Goal: Task Accomplishment & Management: Use online tool/utility

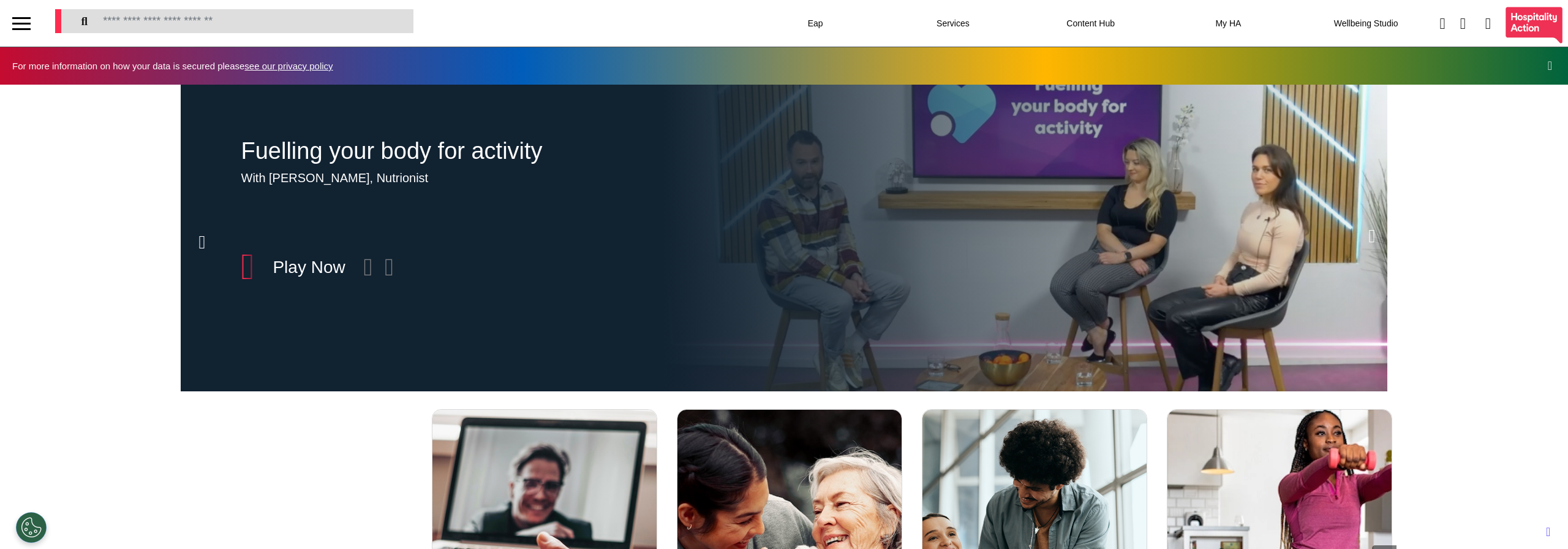
scroll to position [0, 613]
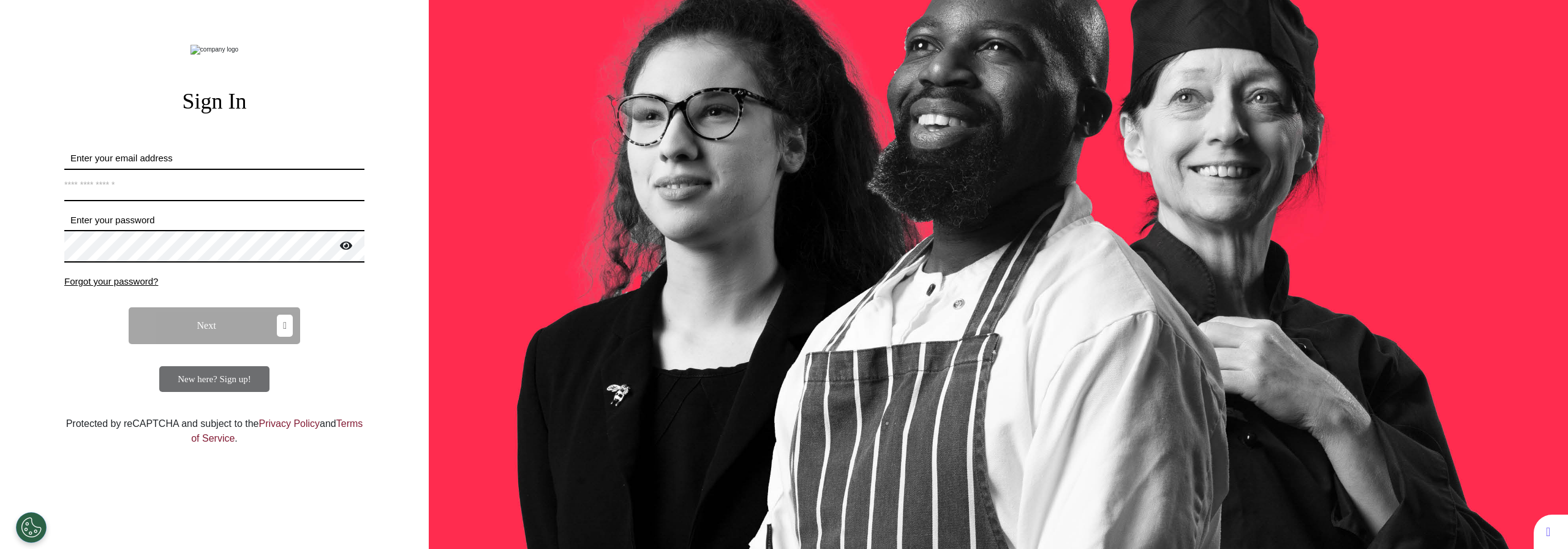
click at [195, 201] on input "Enter your email address" at bounding box center [214, 185] width 300 height 32
type input "**********"
click at [220, 344] on button "Next" at bounding box center [214, 326] width 171 height 37
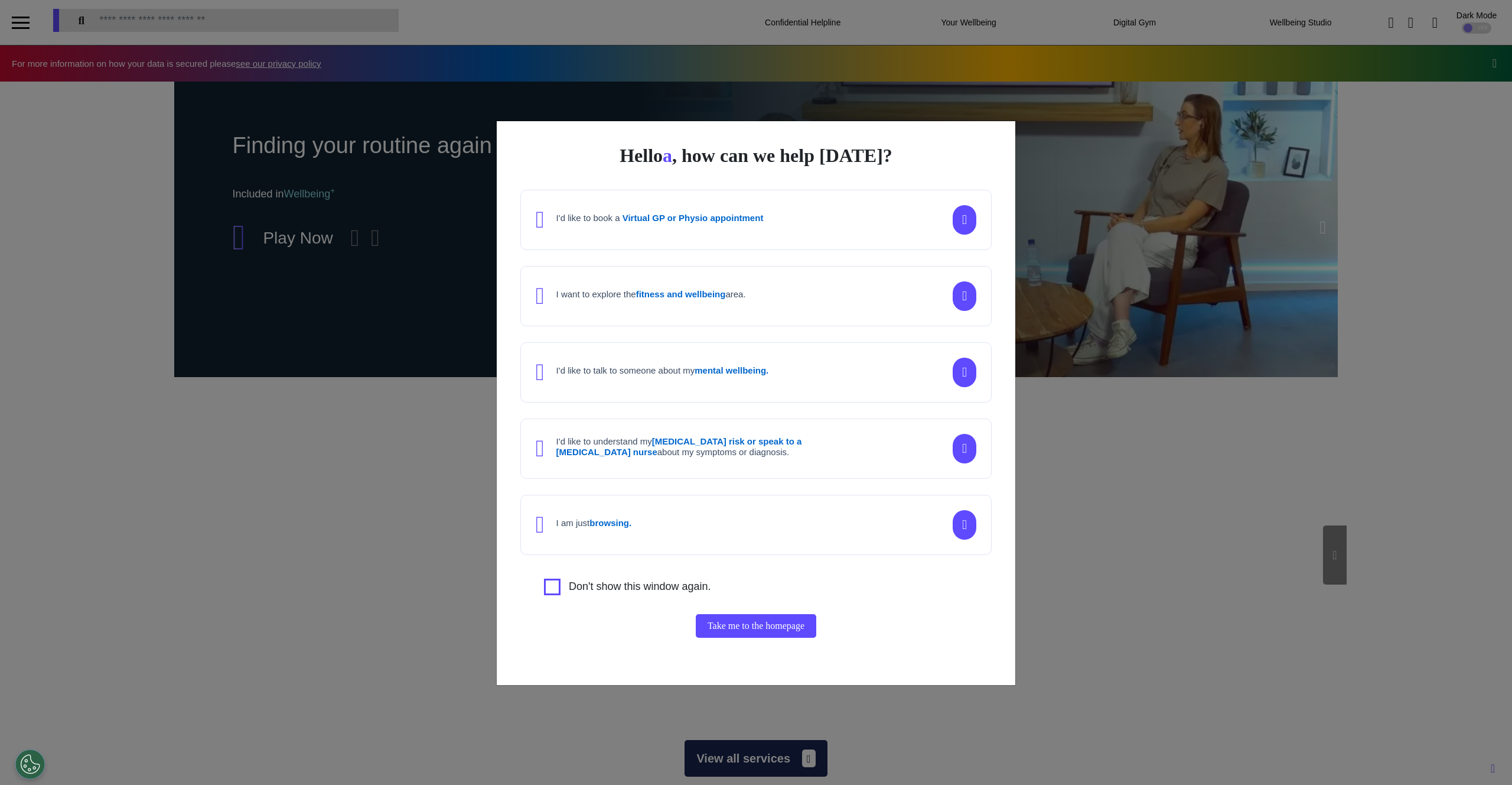
scroll to position [0, 591]
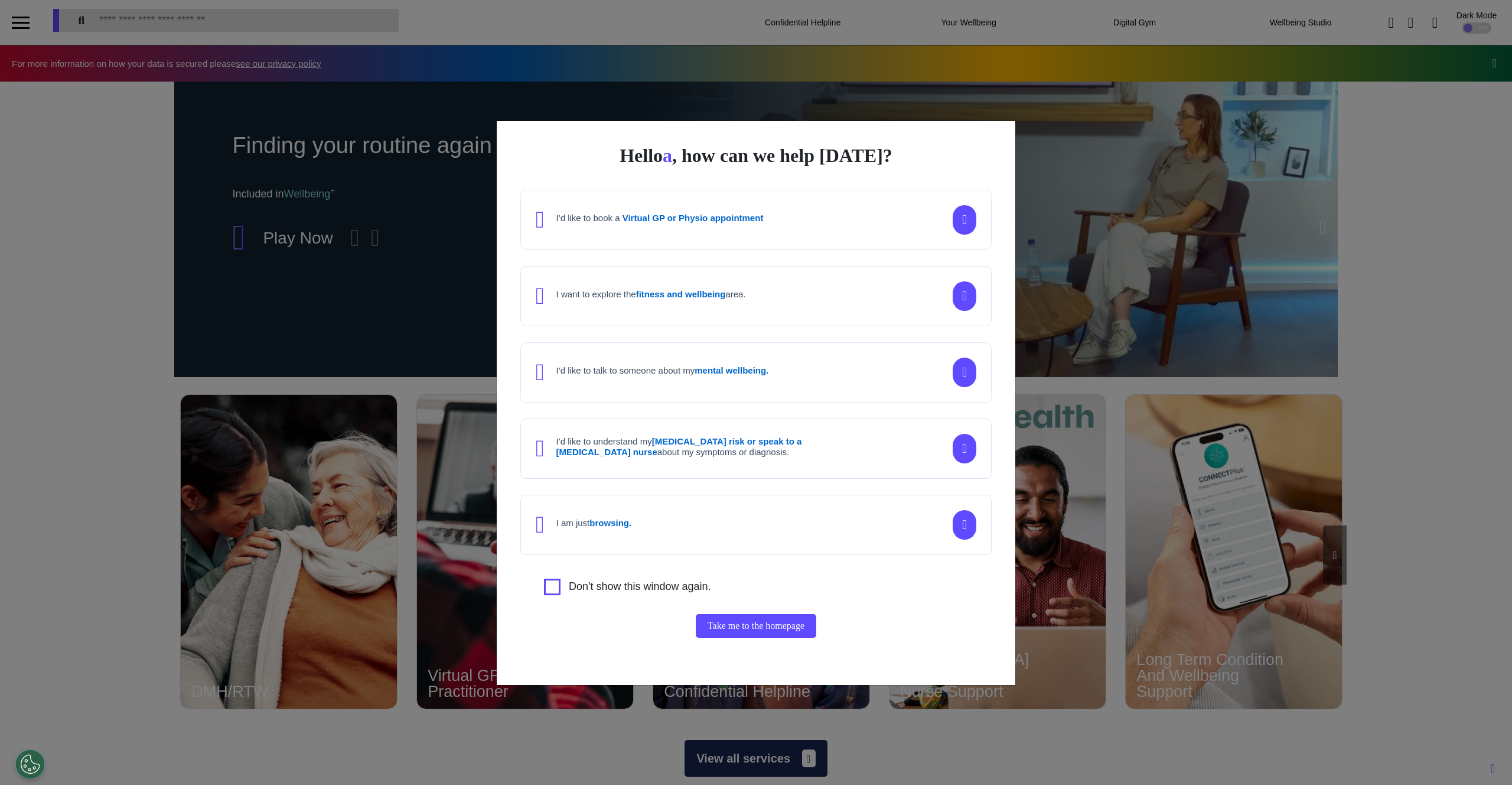
click at [1451, 352] on div "Hello a , how can we help [DATE]? I'd like to book a Virtual GP or Physio appoi…" at bounding box center [756, 392] width 1512 height 785
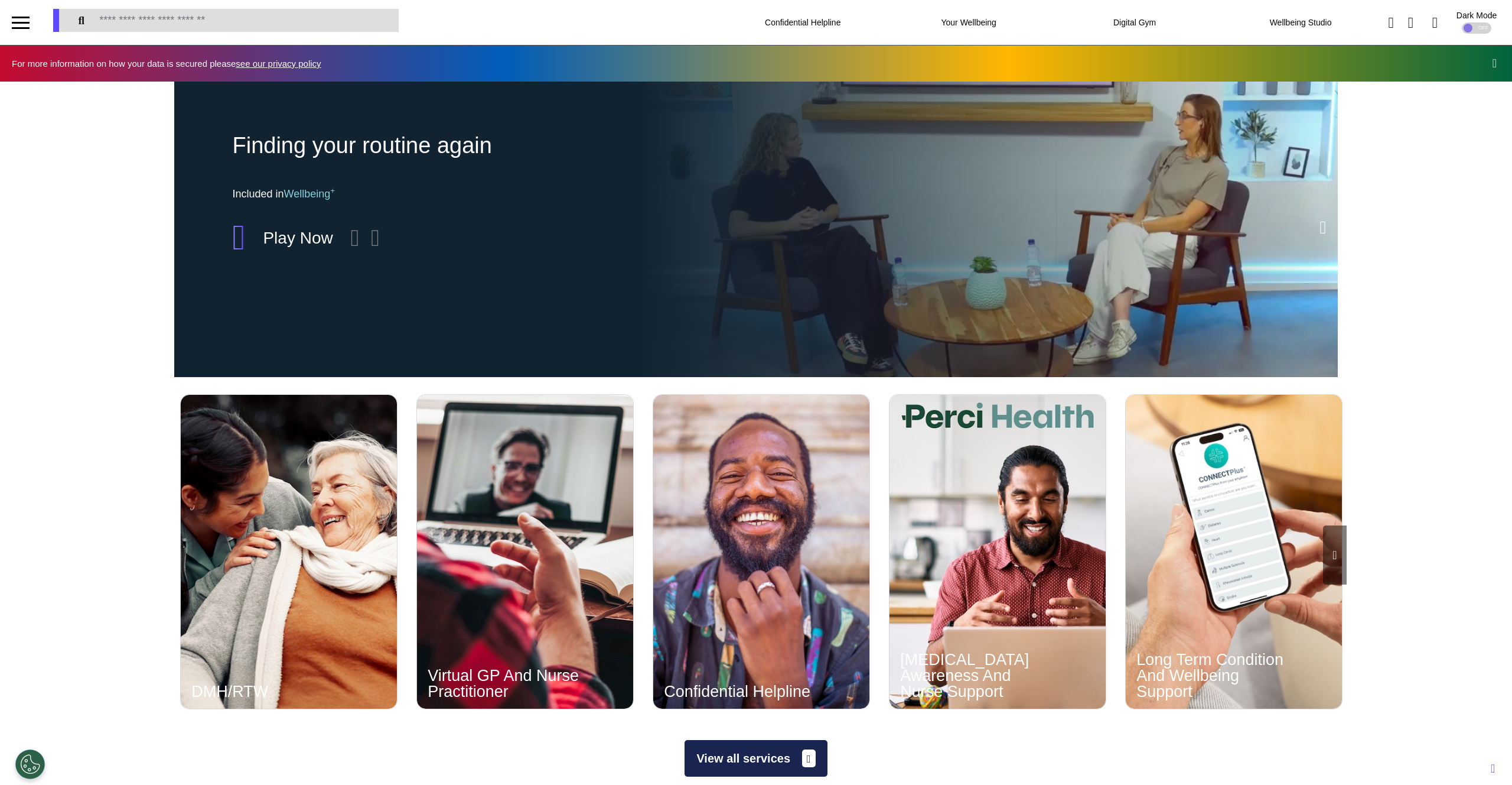
click at [1321, 227] on icon at bounding box center [1324, 227] width 7 height 18
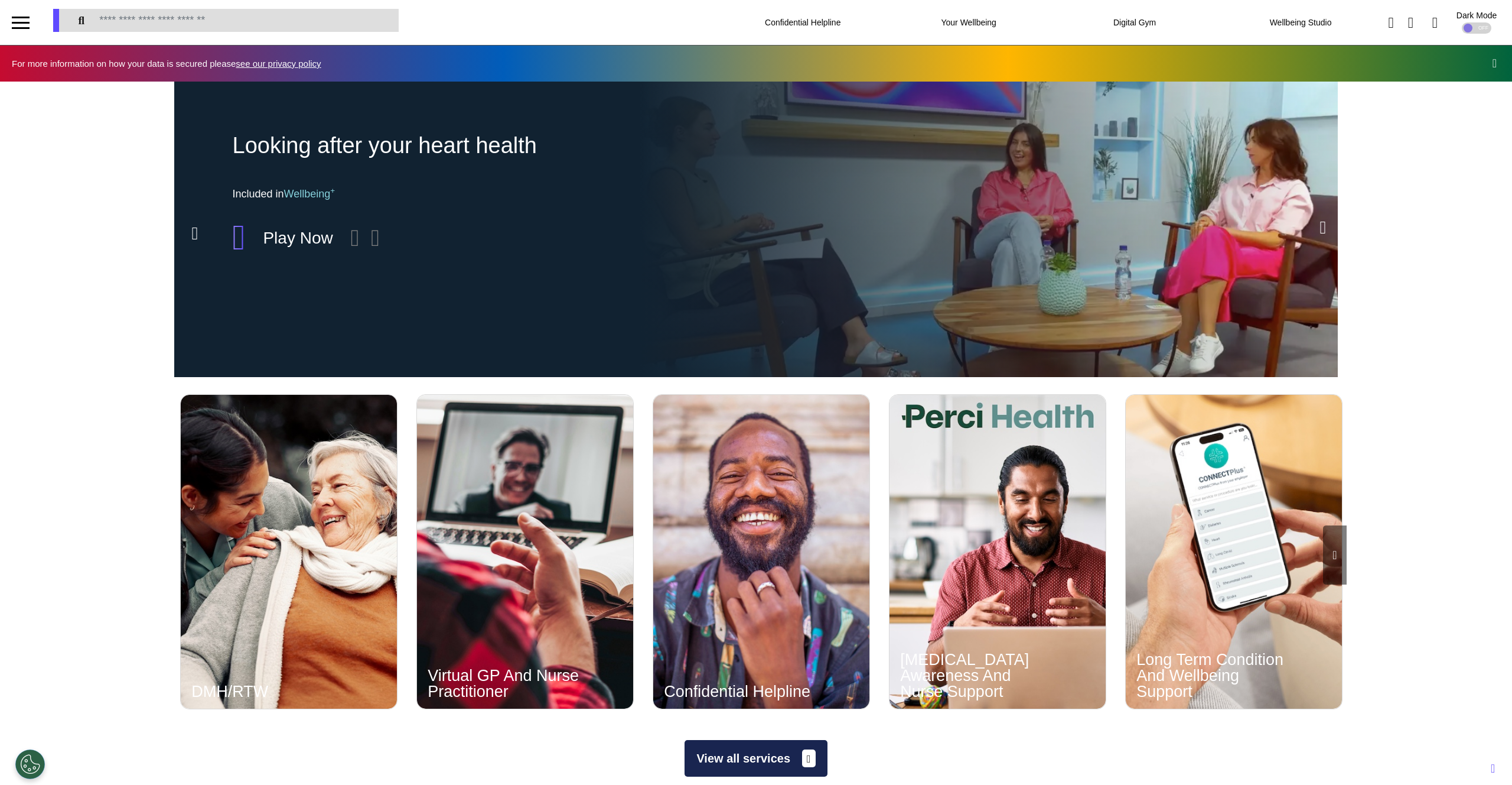
click at [1321, 227] on icon at bounding box center [1324, 227] width 7 height 18
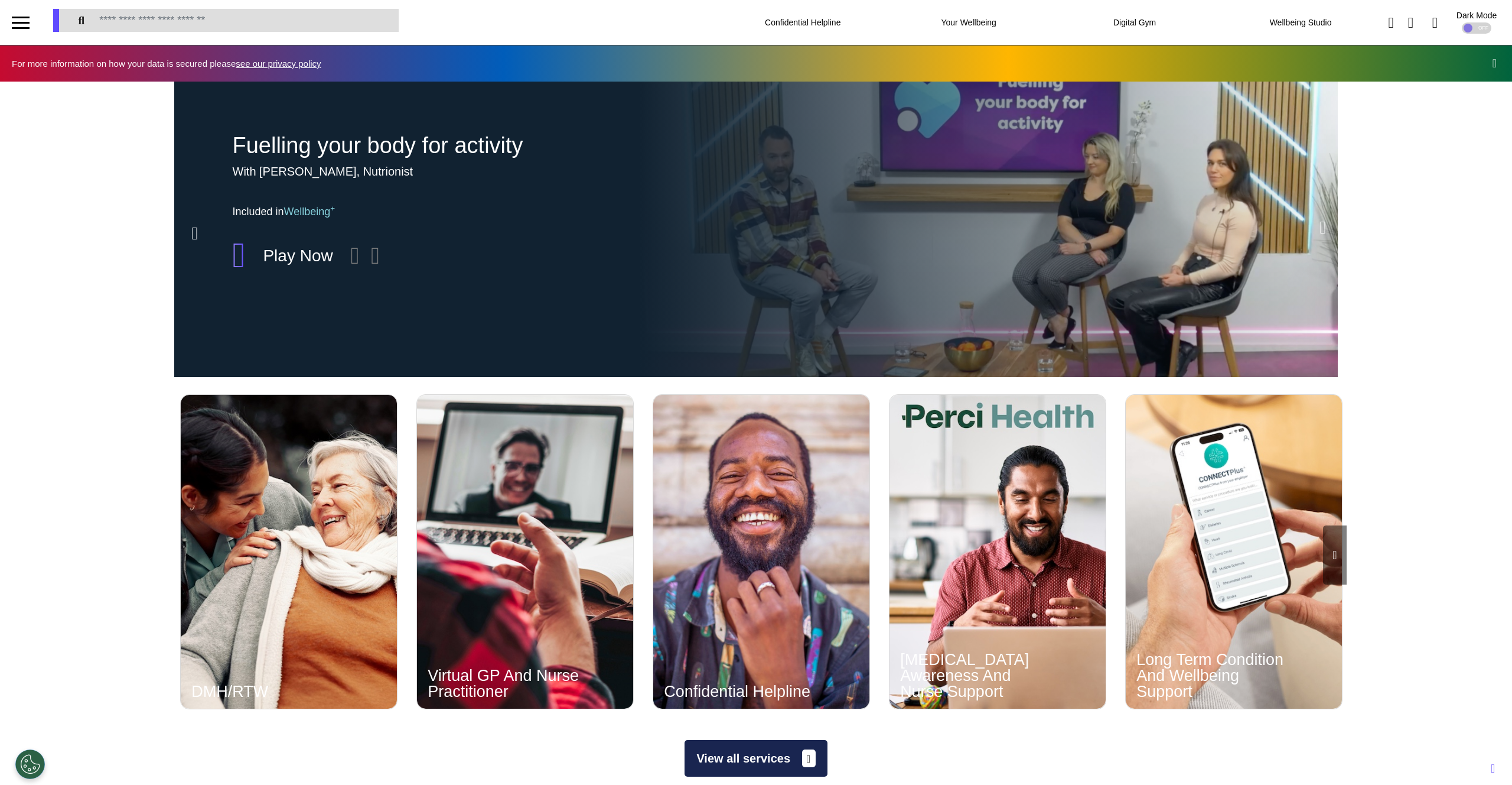
click at [1321, 227] on icon at bounding box center [1324, 227] width 7 height 18
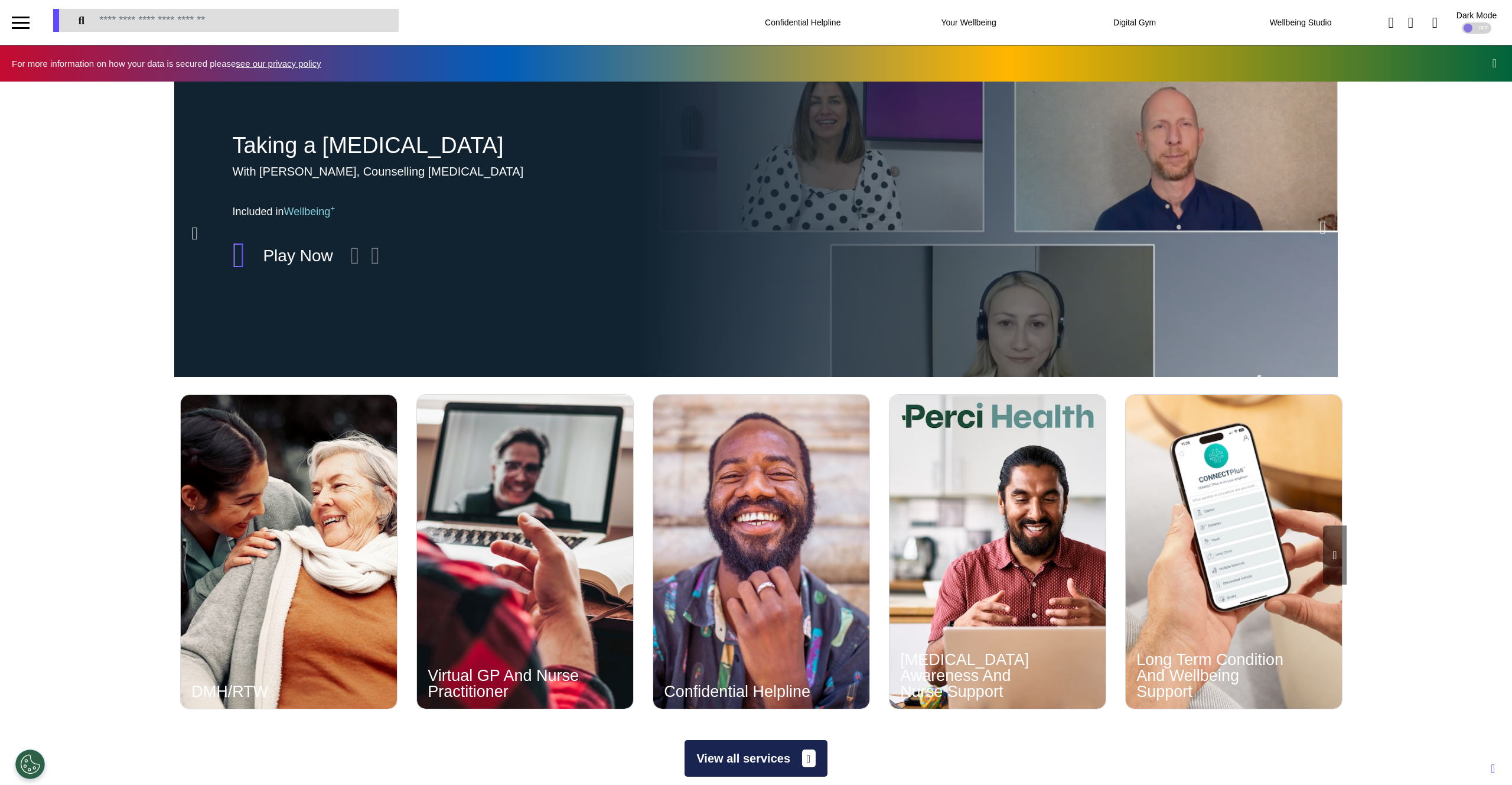
click at [193, 233] on icon at bounding box center [196, 234] width 7 height 18
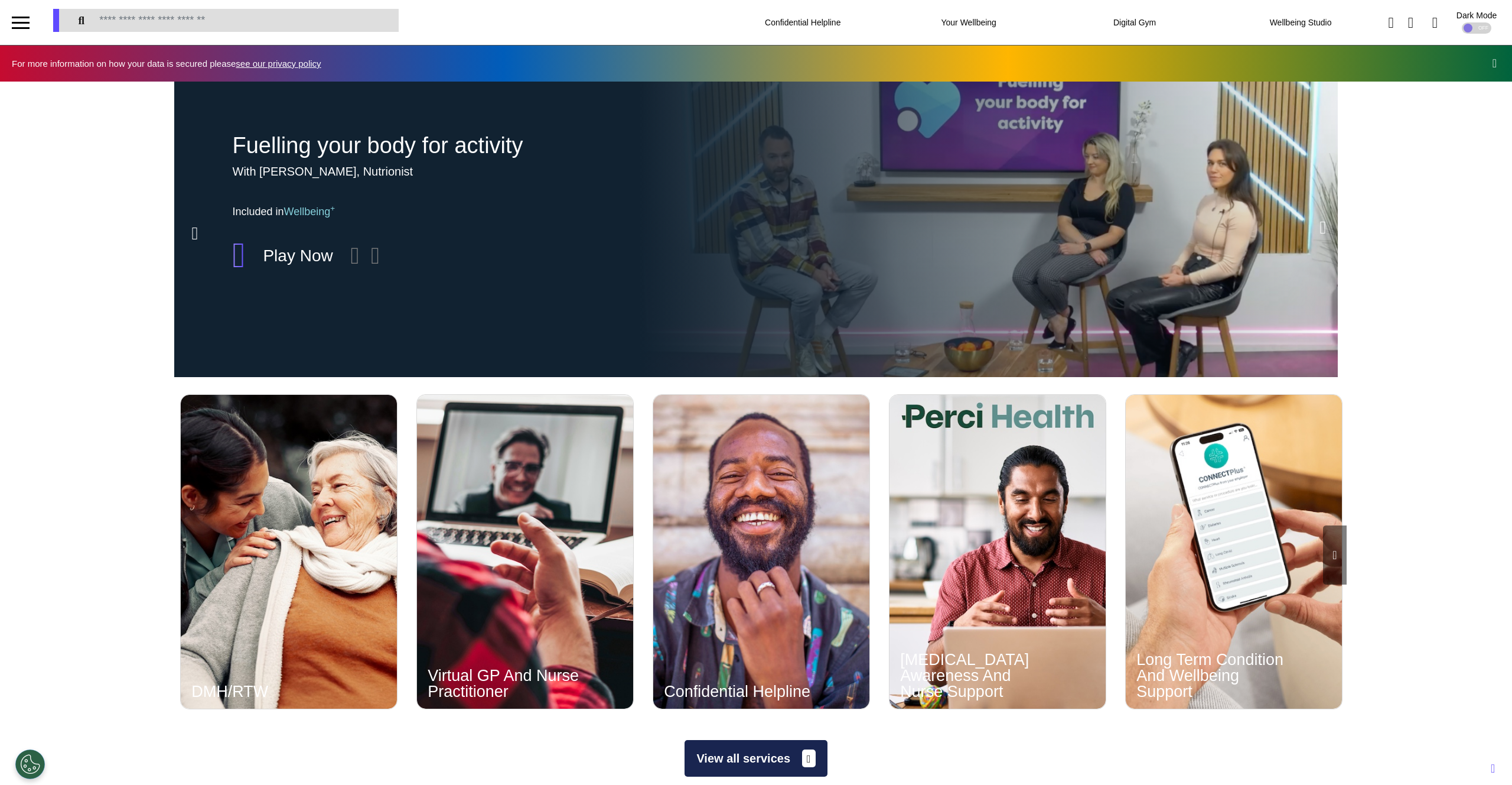
click at [192, 230] on icon at bounding box center [196, 234] width 7 height 18
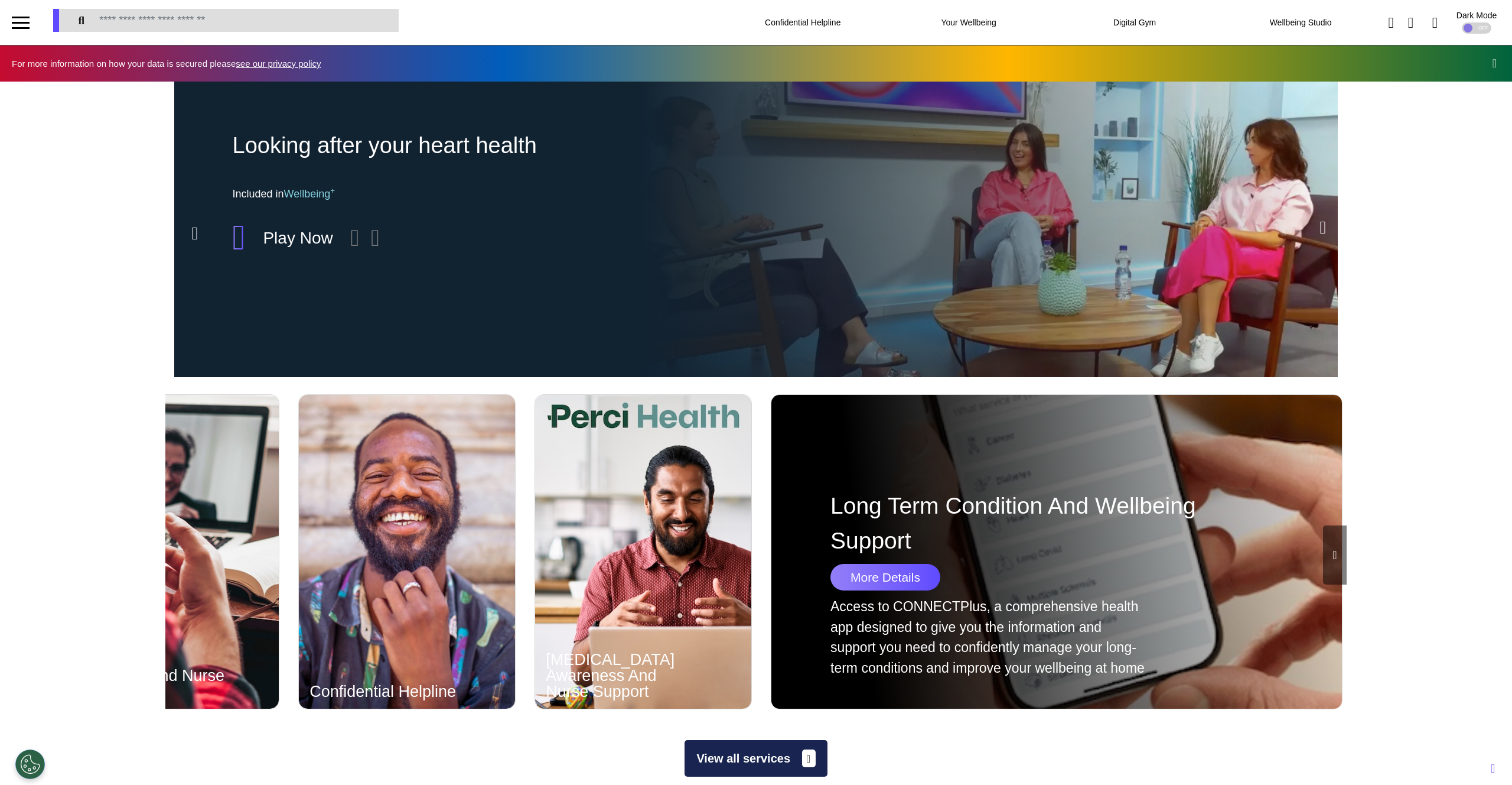
click at [1333, 529] on icon at bounding box center [1335, 555] width 4 height 12
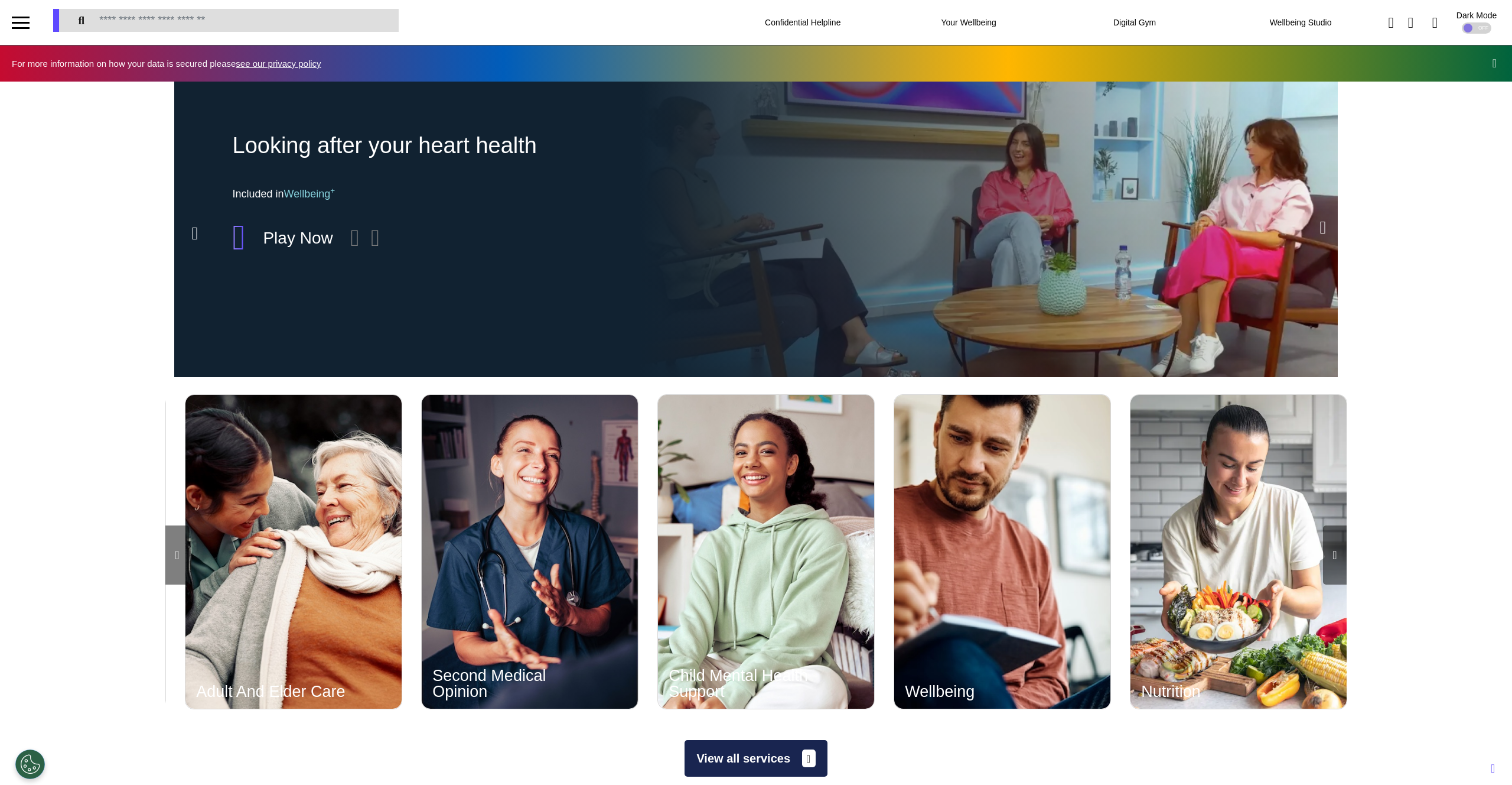
scroll to position [0, 1772]
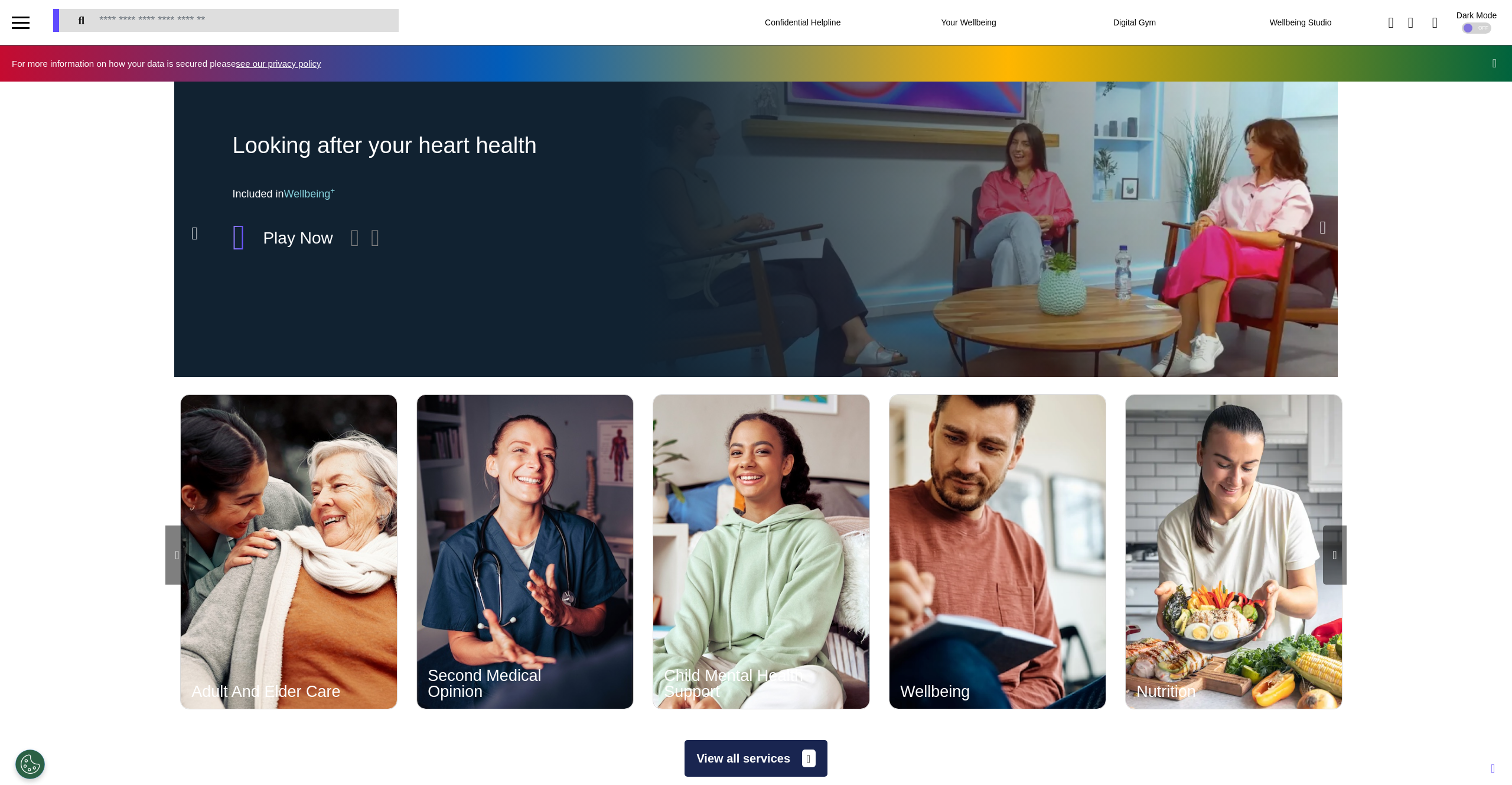
click at [1333, 529] on icon at bounding box center [1335, 555] width 4 height 12
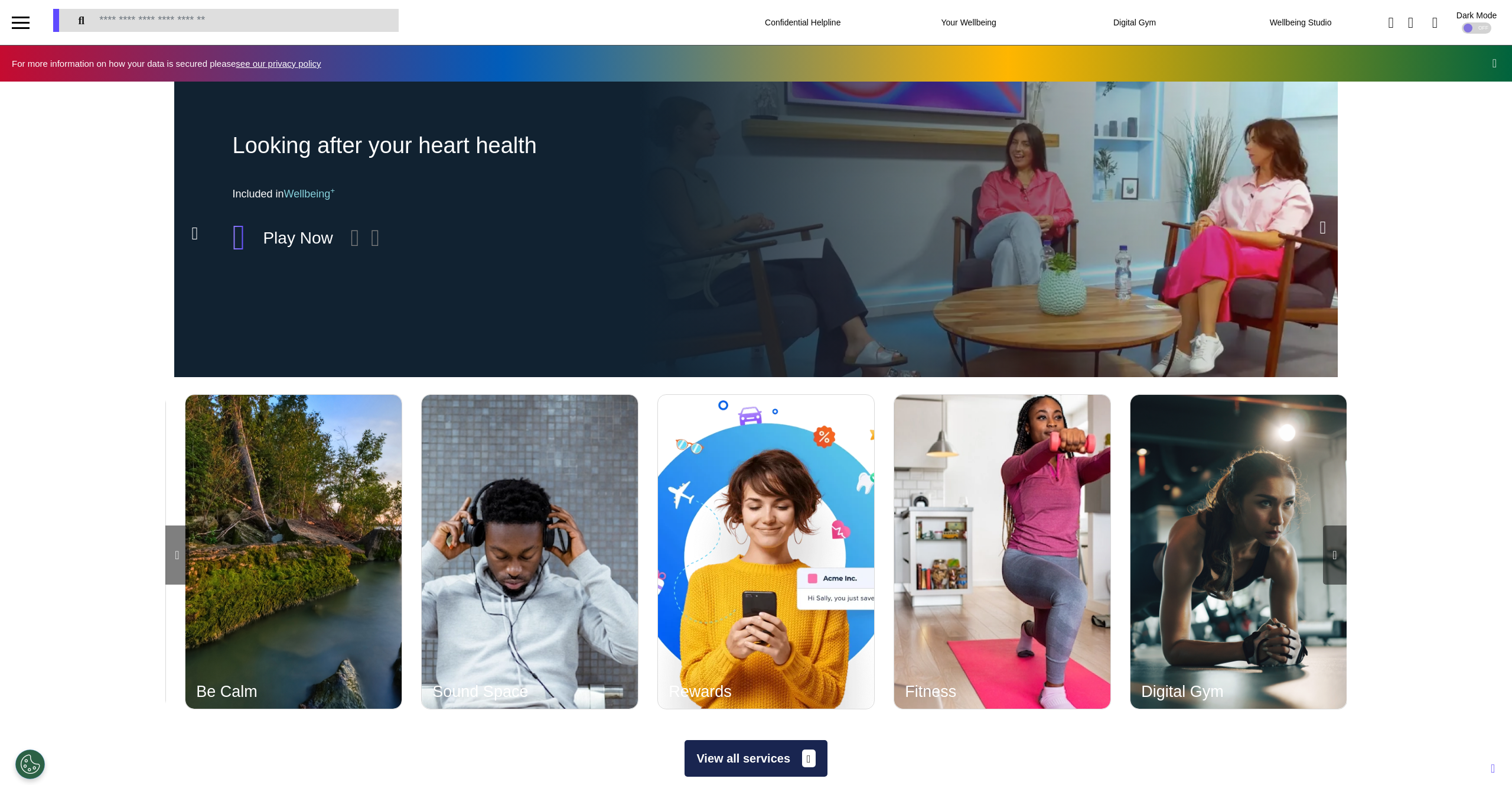
scroll to position [0, 2954]
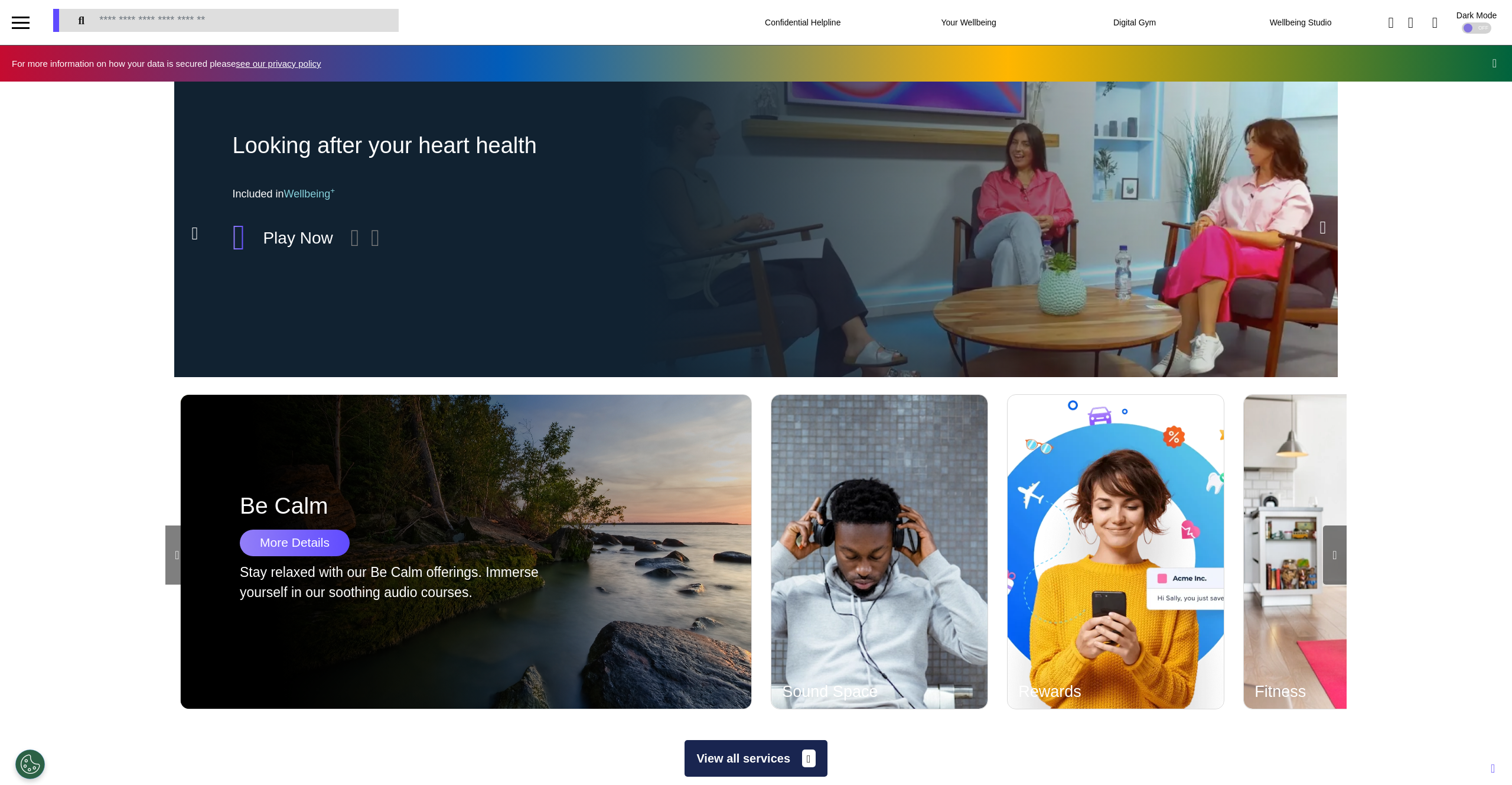
click at [177, 529] on icon at bounding box center [177, 555] width 4 height 12
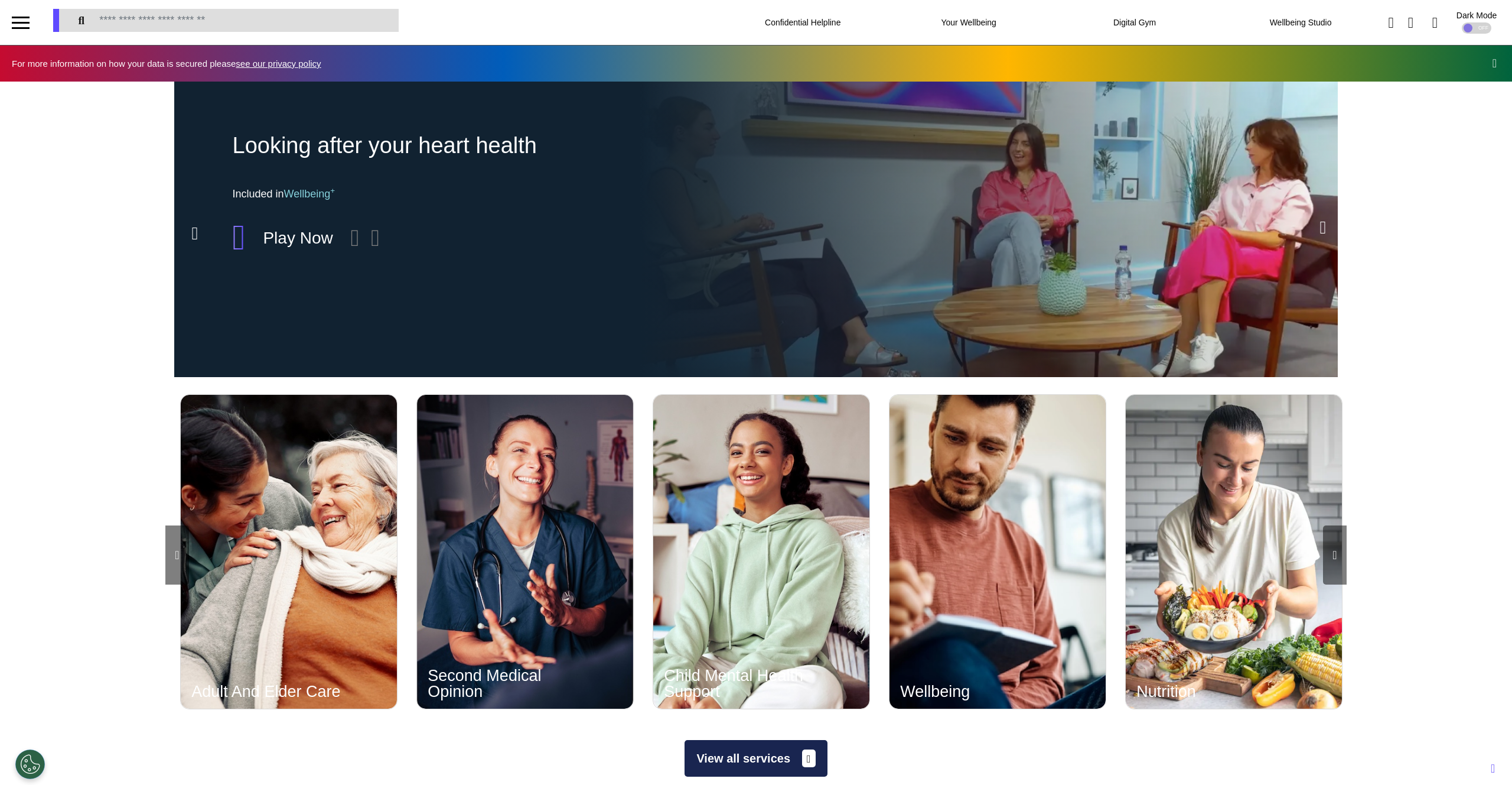
click at [177, 529] on icon at bounding box center [177, 555] width 4 height 12
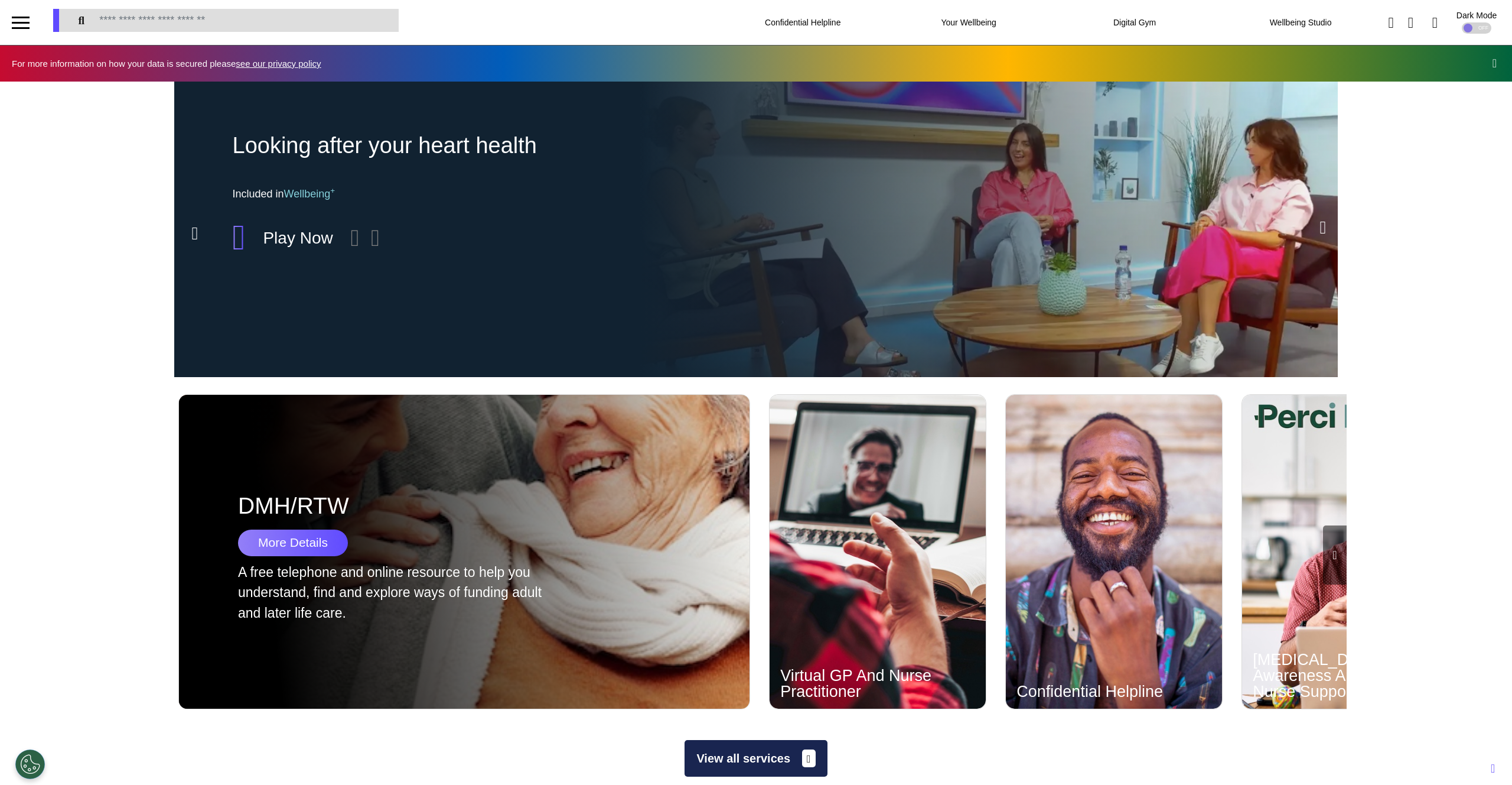
scroll to position [0, 591]
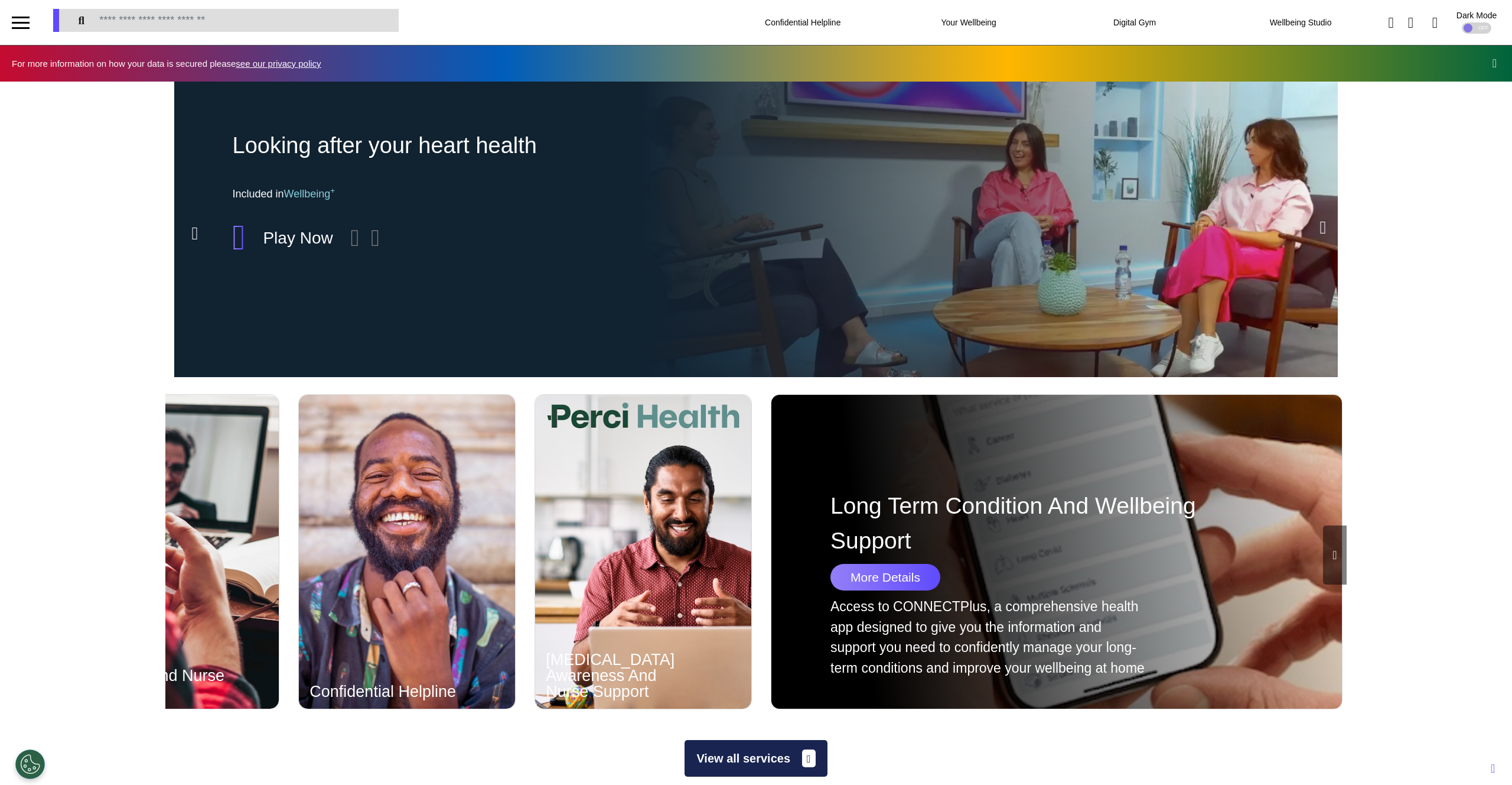
click at [1333, 529] on icon at bounding box center [1335, 555] width 4 height 12
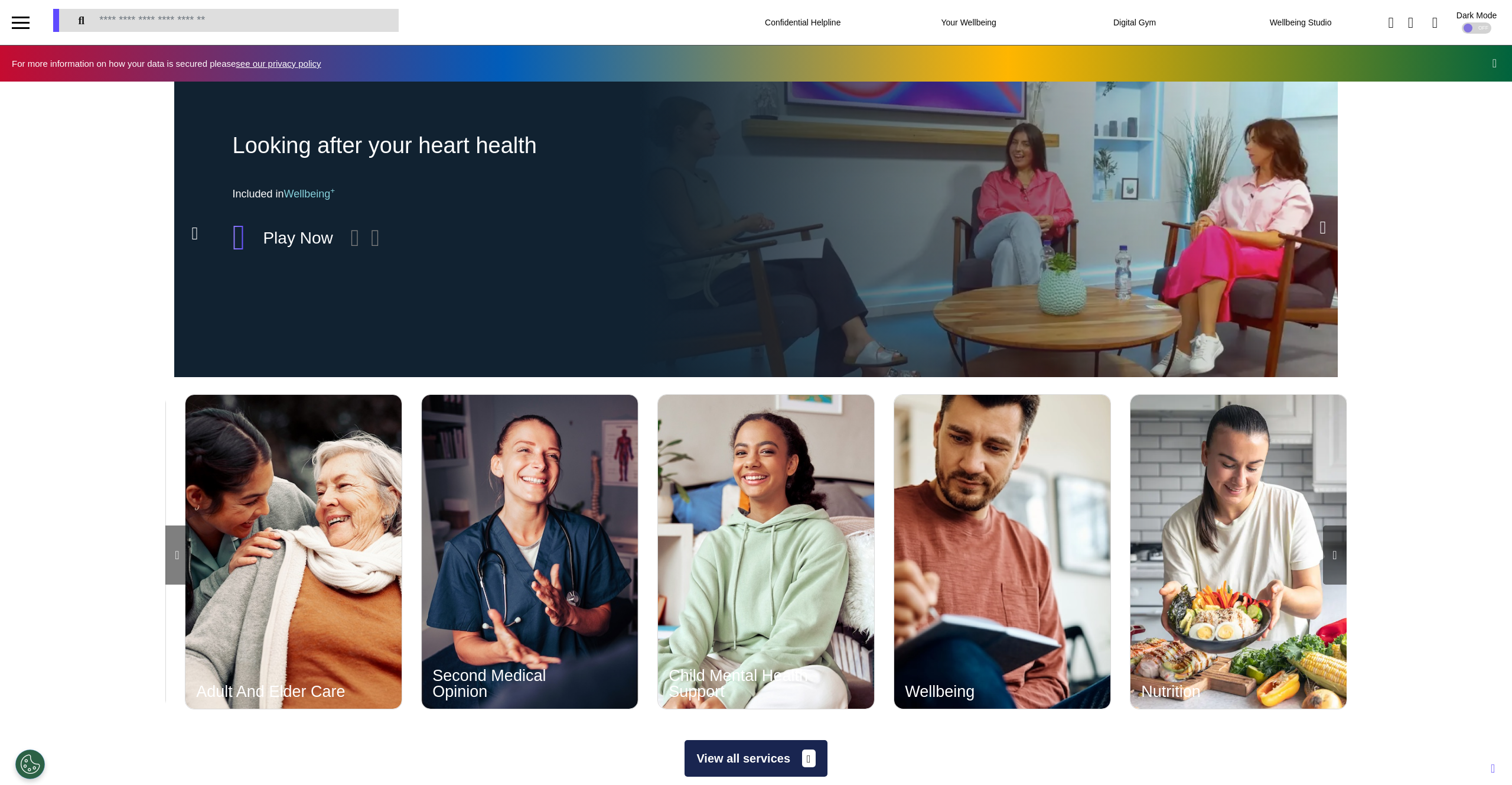
click at [1333, 529] on icon at bounding box center [1335, 555] width 4 height 12
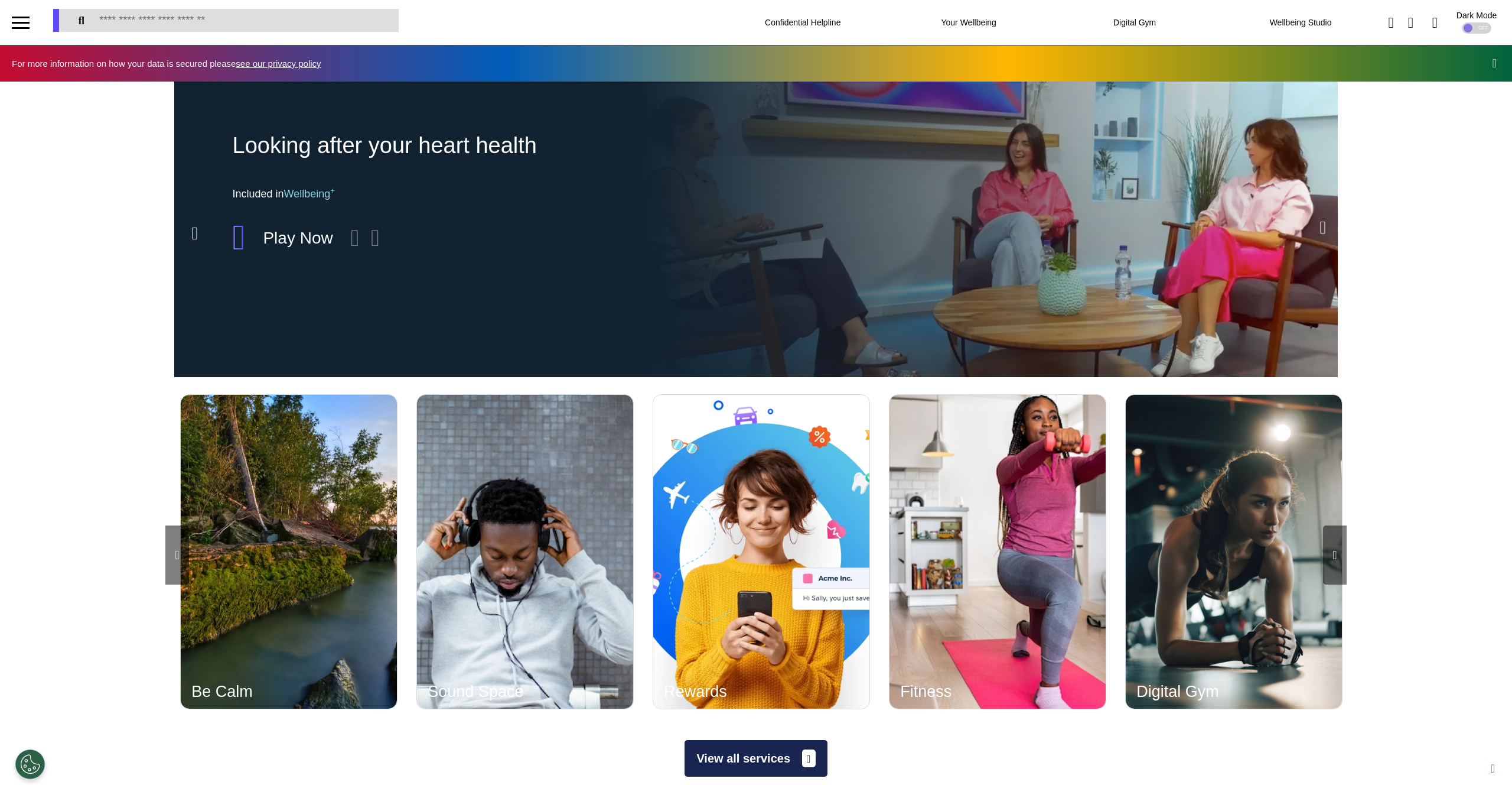
click at [1333, 529] on icon at bounding box center [1335, 555] width 4 height 12
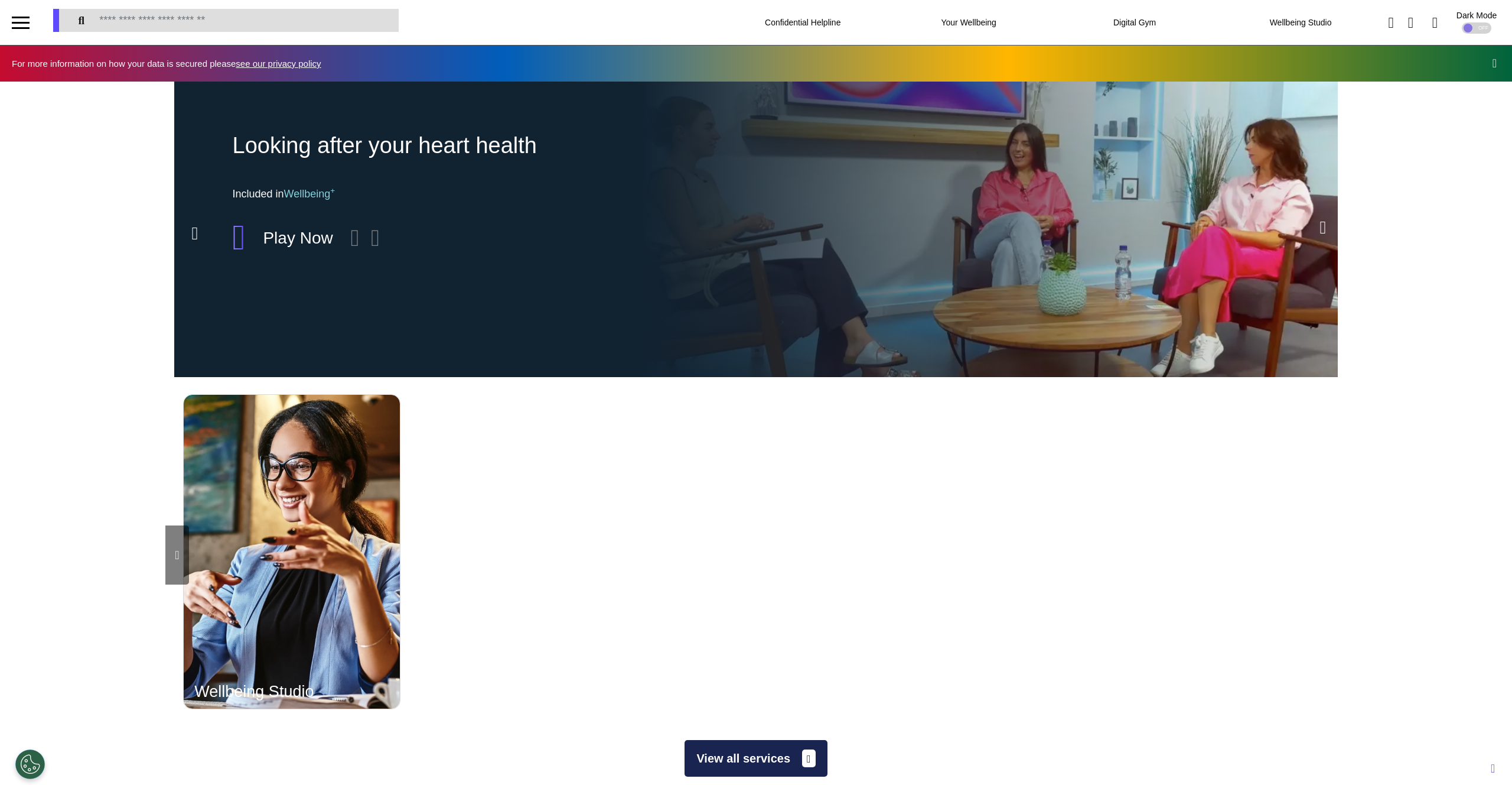
scroll to position [0, 4135]
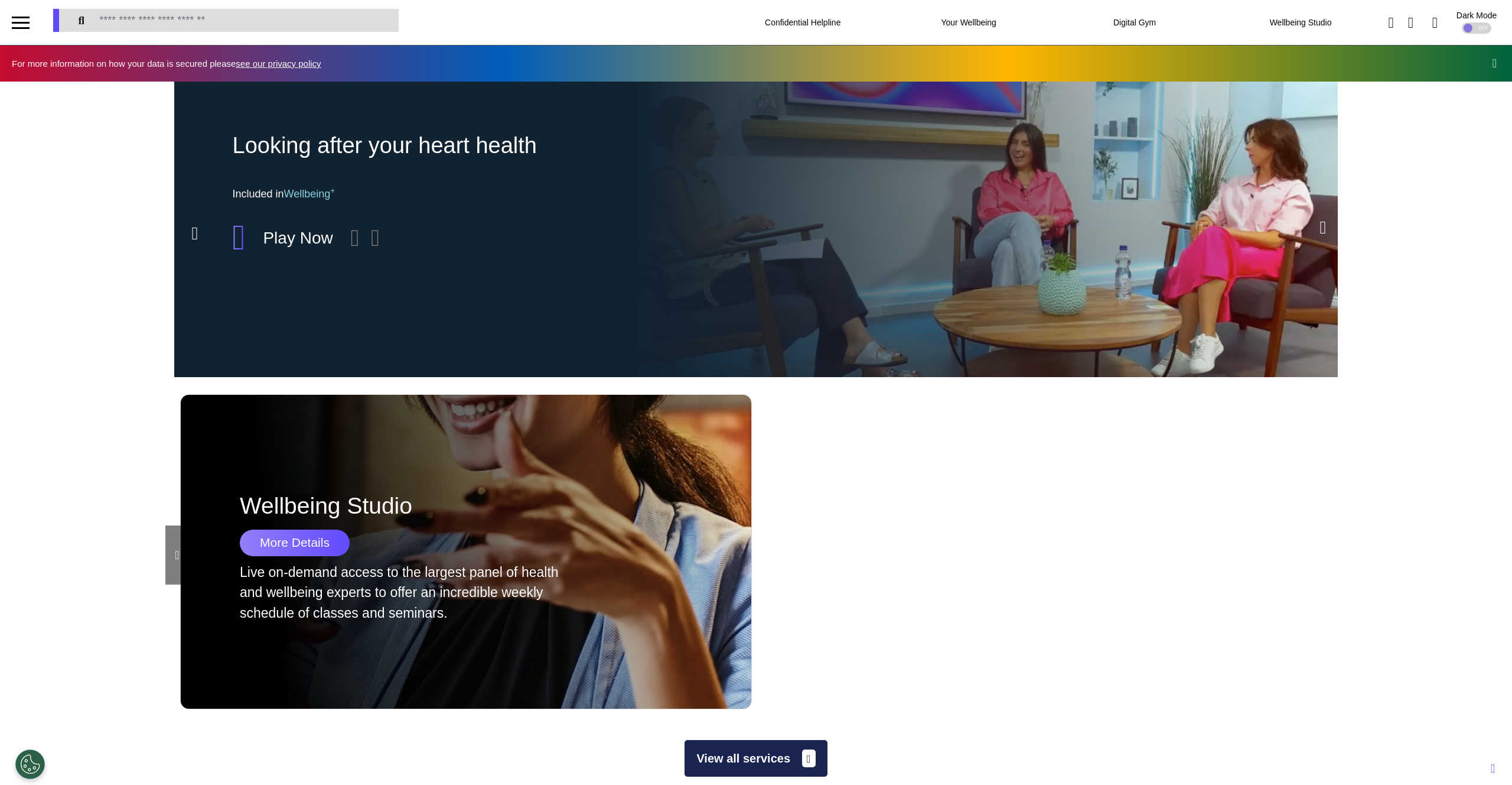
click at [175, 529] on icon at bounding box center [177, 555] width 4 height 12
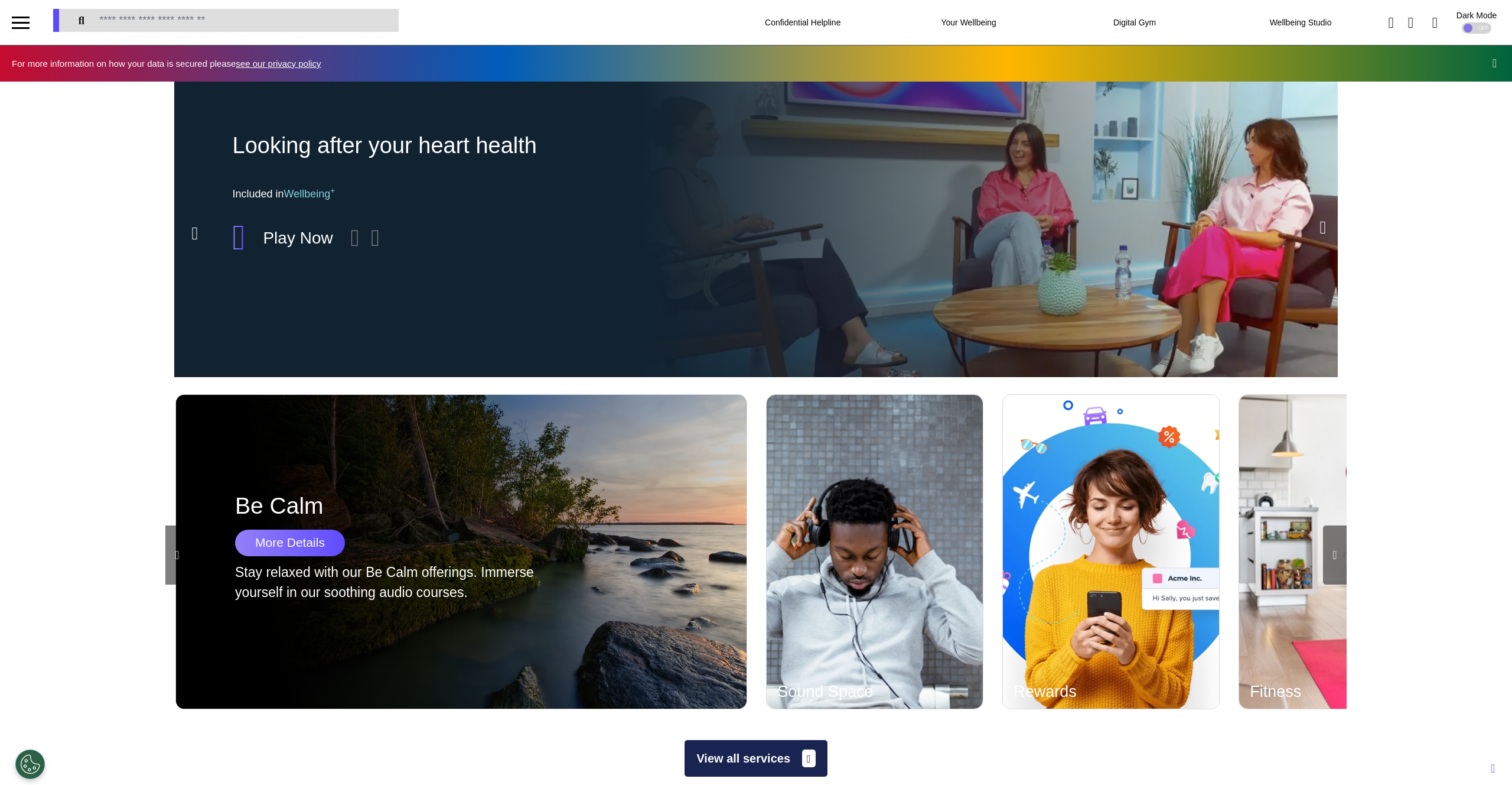
scroll to position [0, 2954]
